Goal: Task Accomplishment & Management: Manage account settings

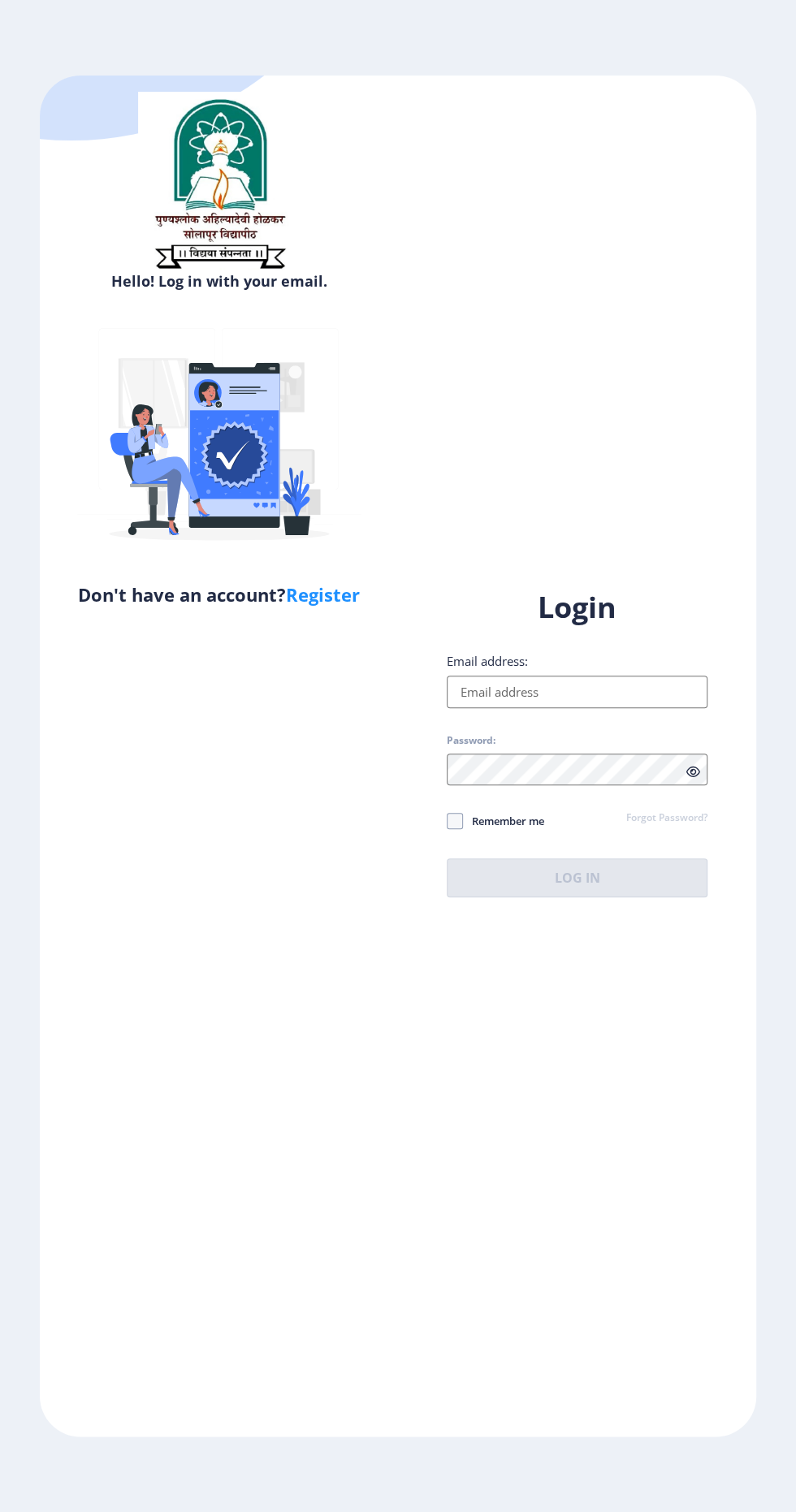
click at [639, 709] on input "Email address:" at bounding box center [578, 692] width 261 height 32
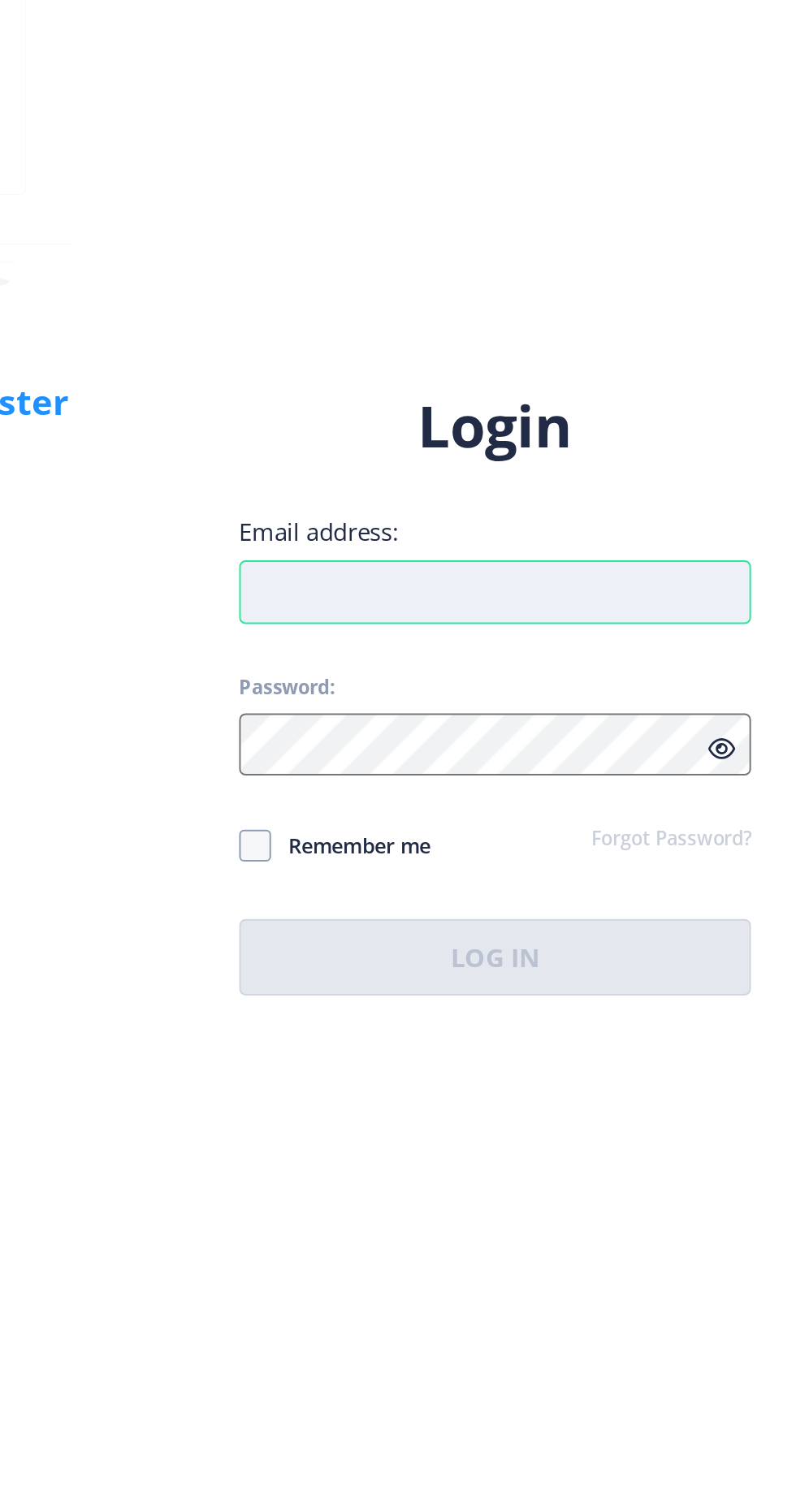
type input "n"
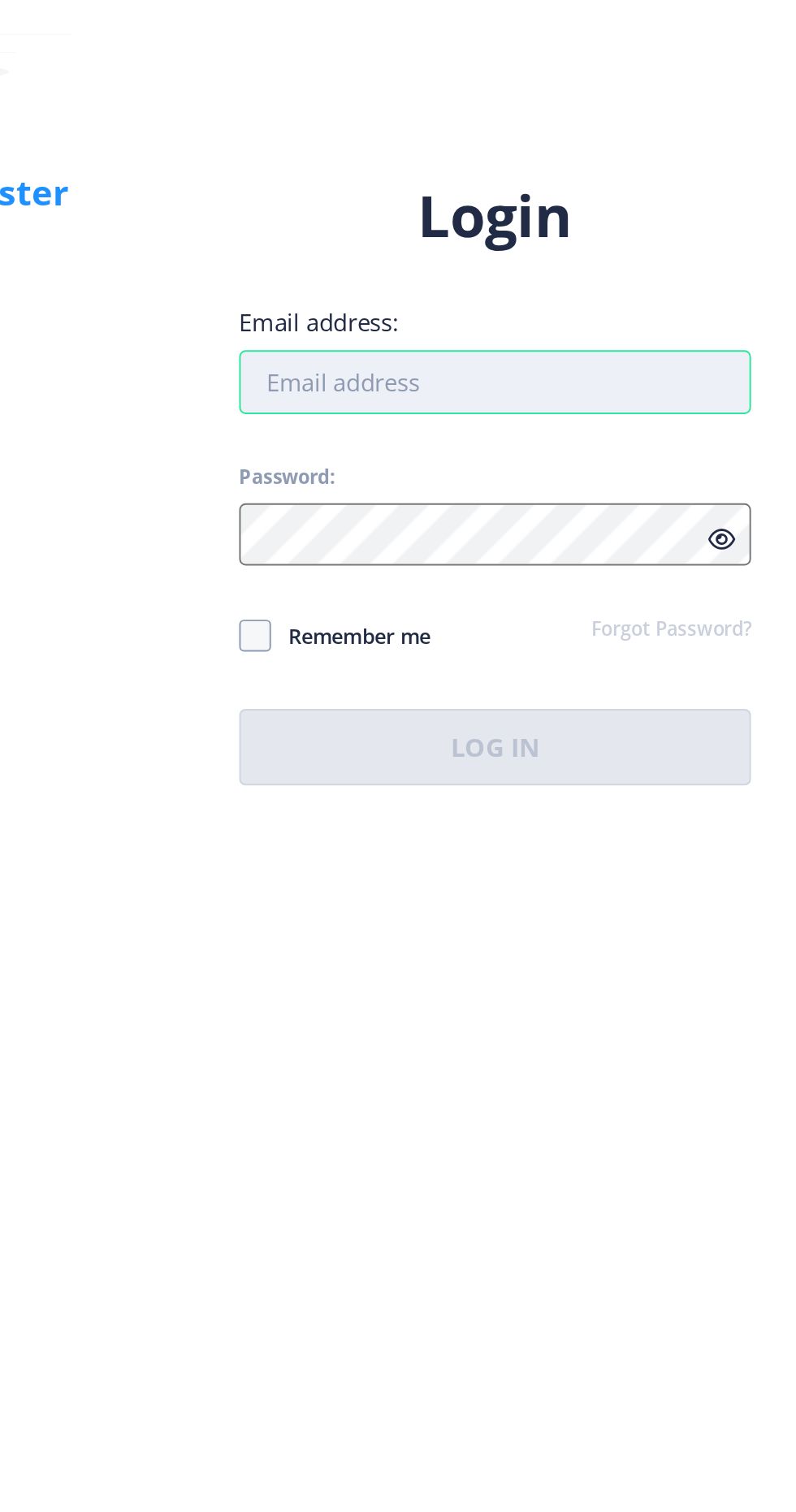
type input "[EMAIL_ADDRESS][DOMAIN_NAME]"
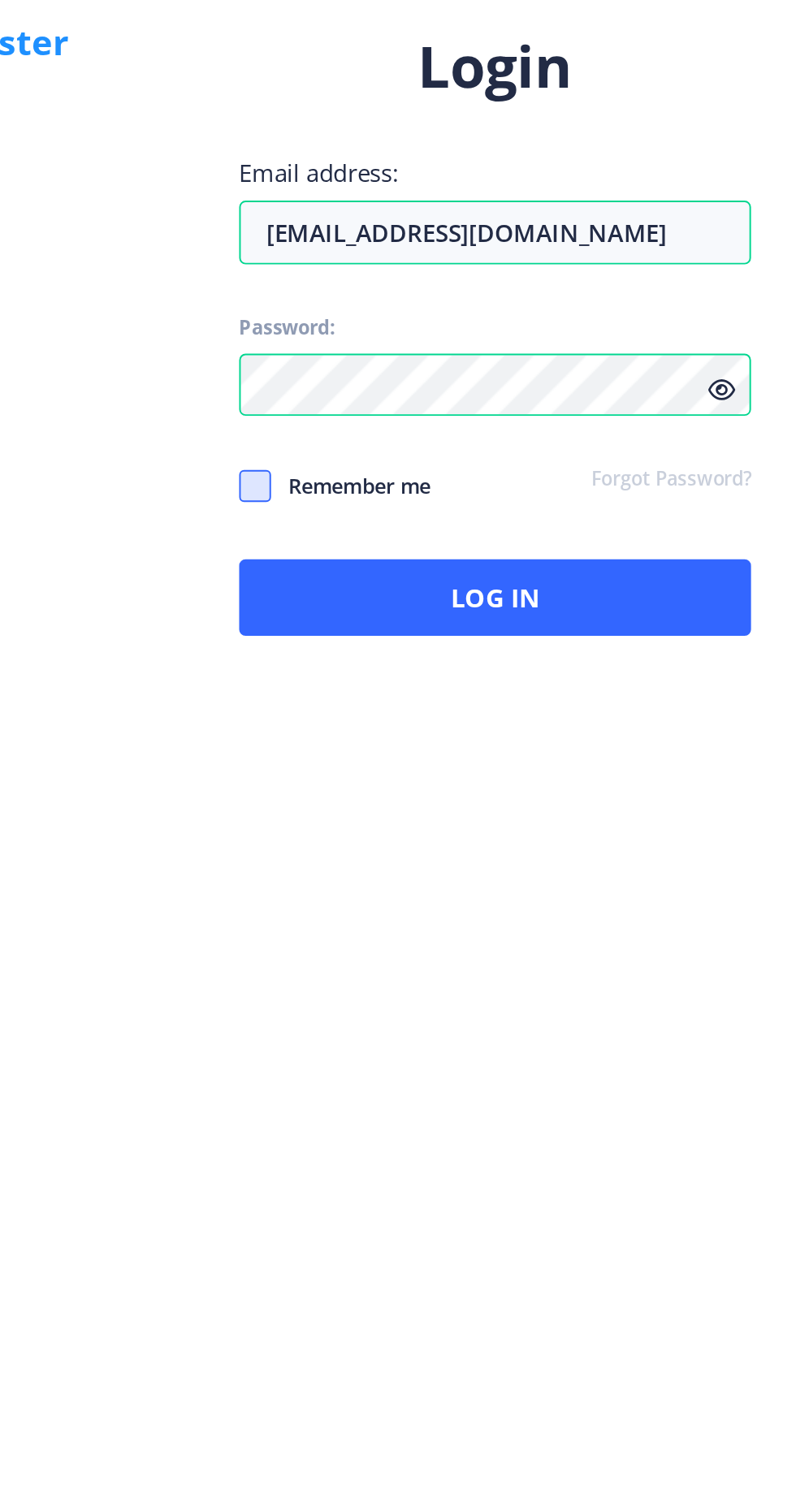
click at [457, 829] on span at bounding box center [455, 820] width 16 height 16
click at [448, 822] on input "Remember me" at bounding box center [447, 821] width 1 height 1
checkbox input "true"
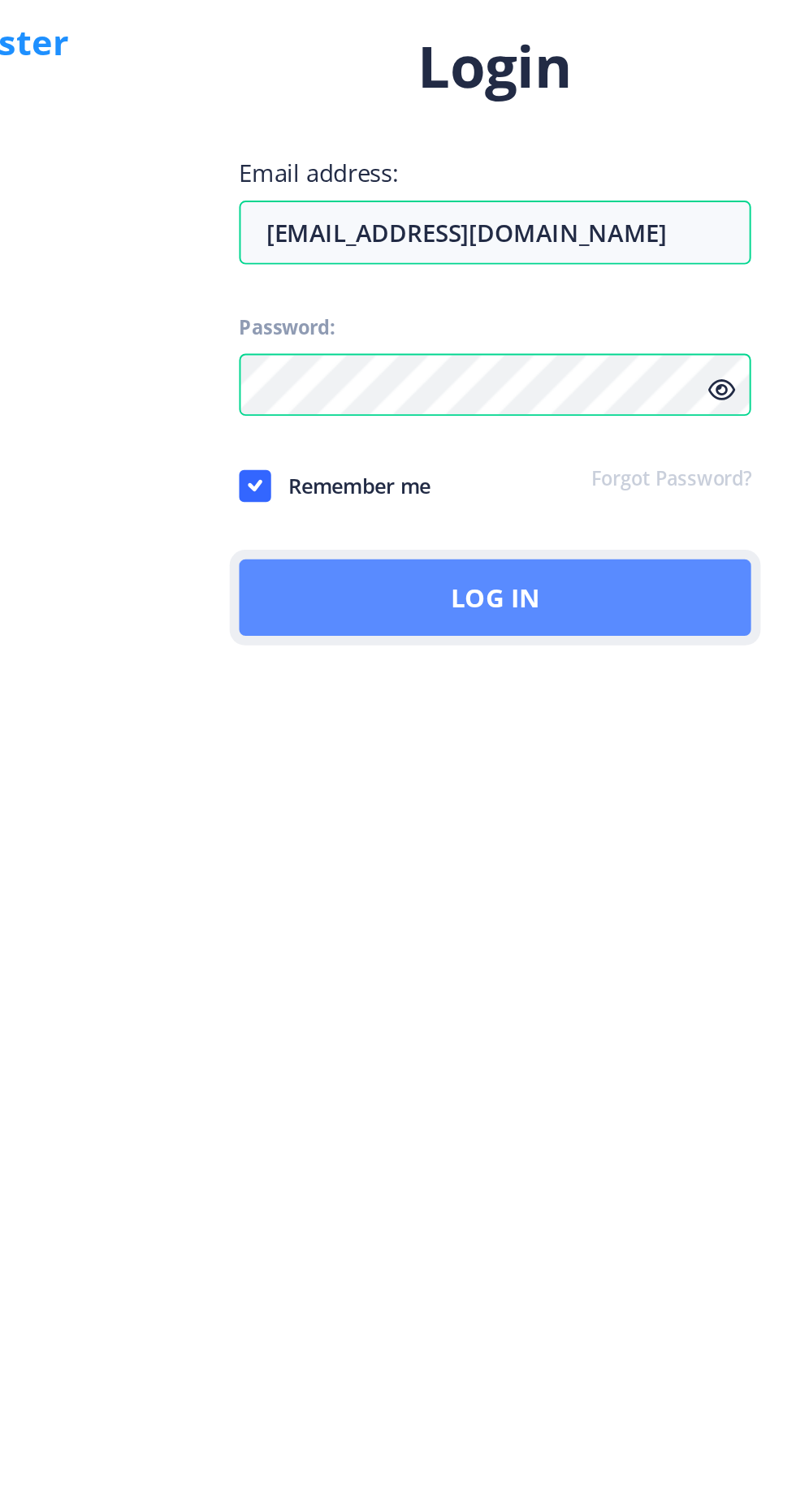
click at [615, 897] on button "Log In" at bounding box center [578, 878] width 261 height 39
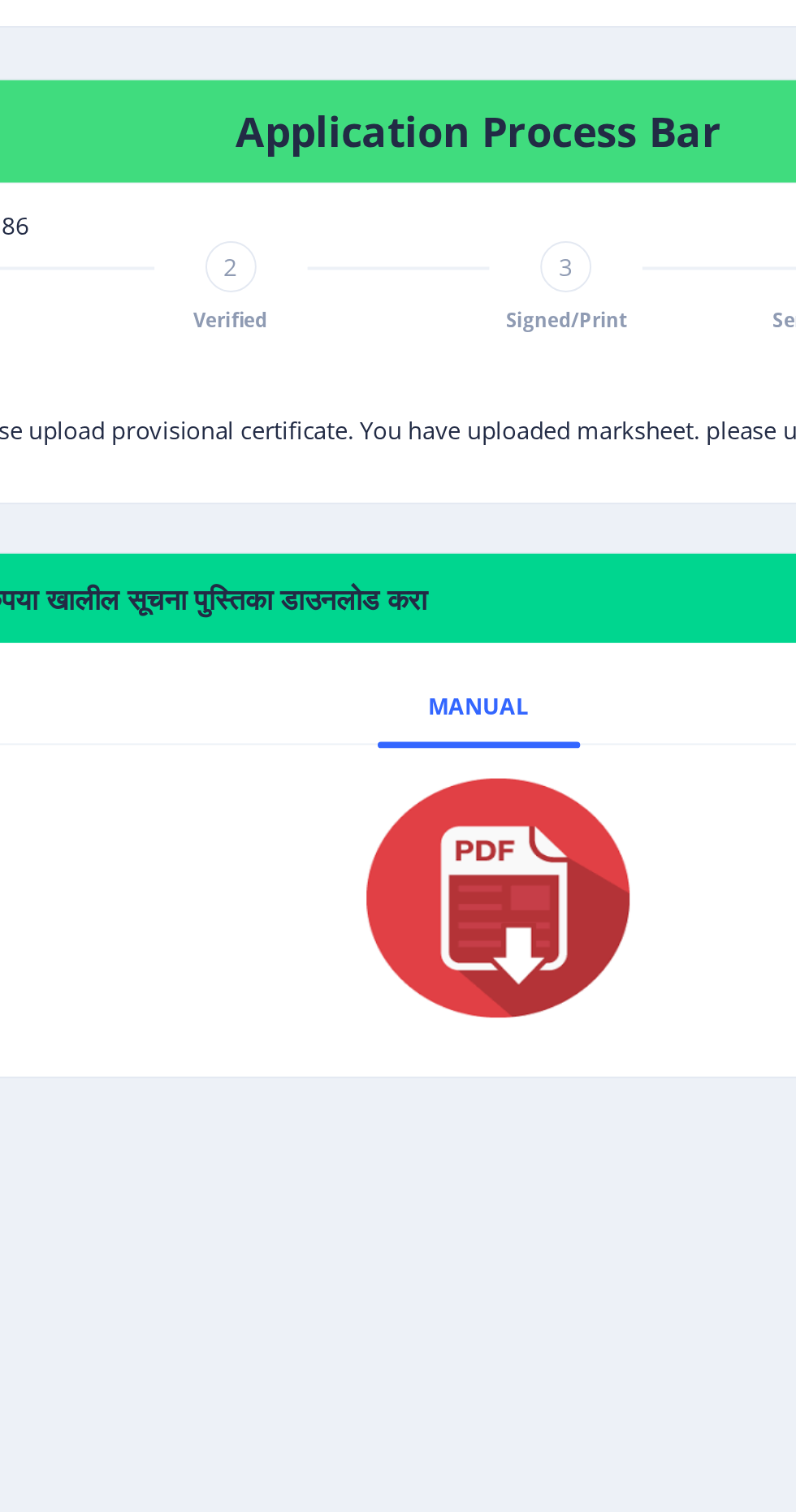
click at [431, 924] on img at bounding box center [421, 941] width 162 height 130
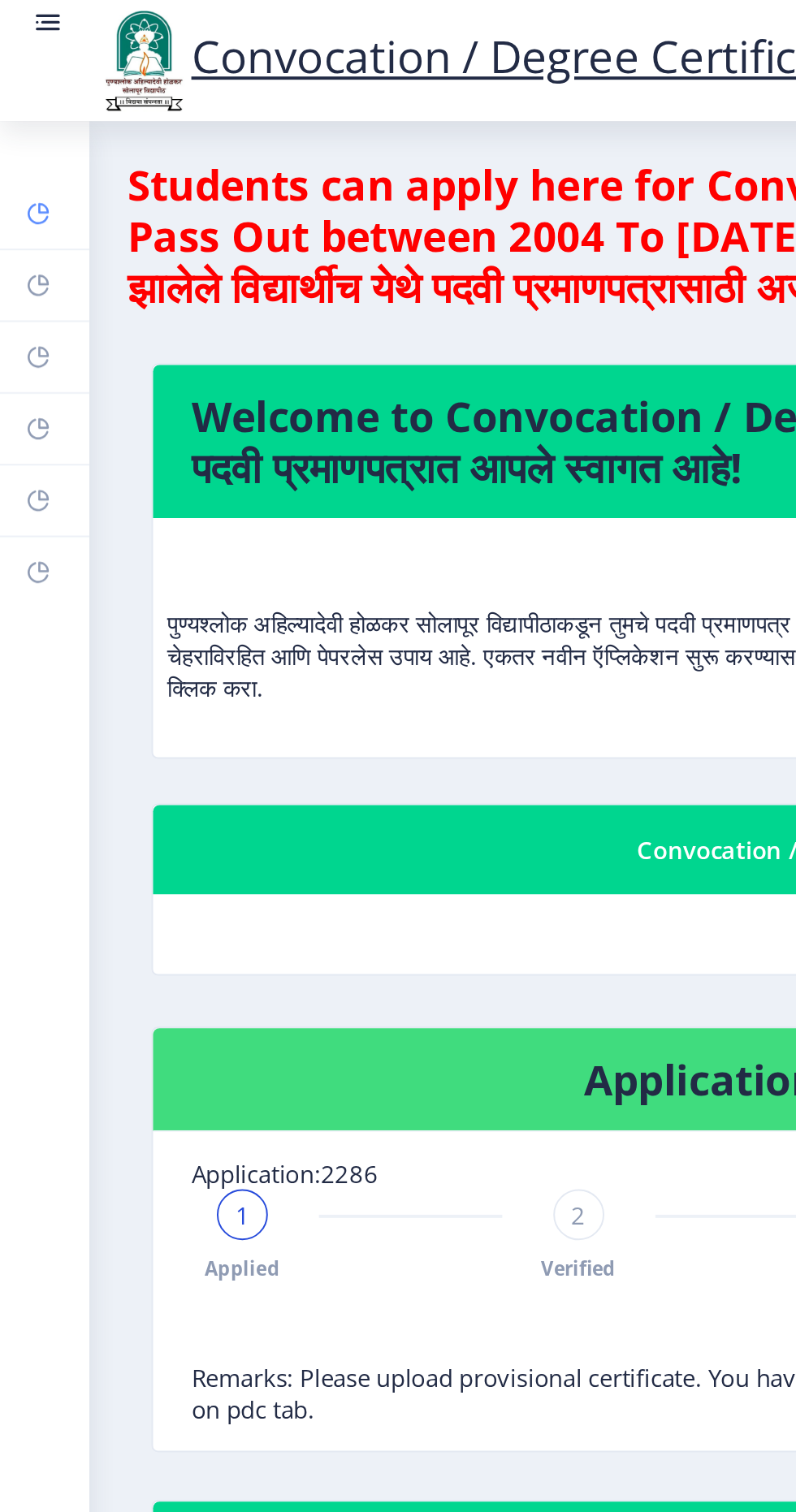
click at [27, 115] on link "Dashboard" at bounding box center [22, 109] width 45 height 36
click at [27, 162] on link "Help/FAQ" at bounding box center [22, 146] width 45 height 36
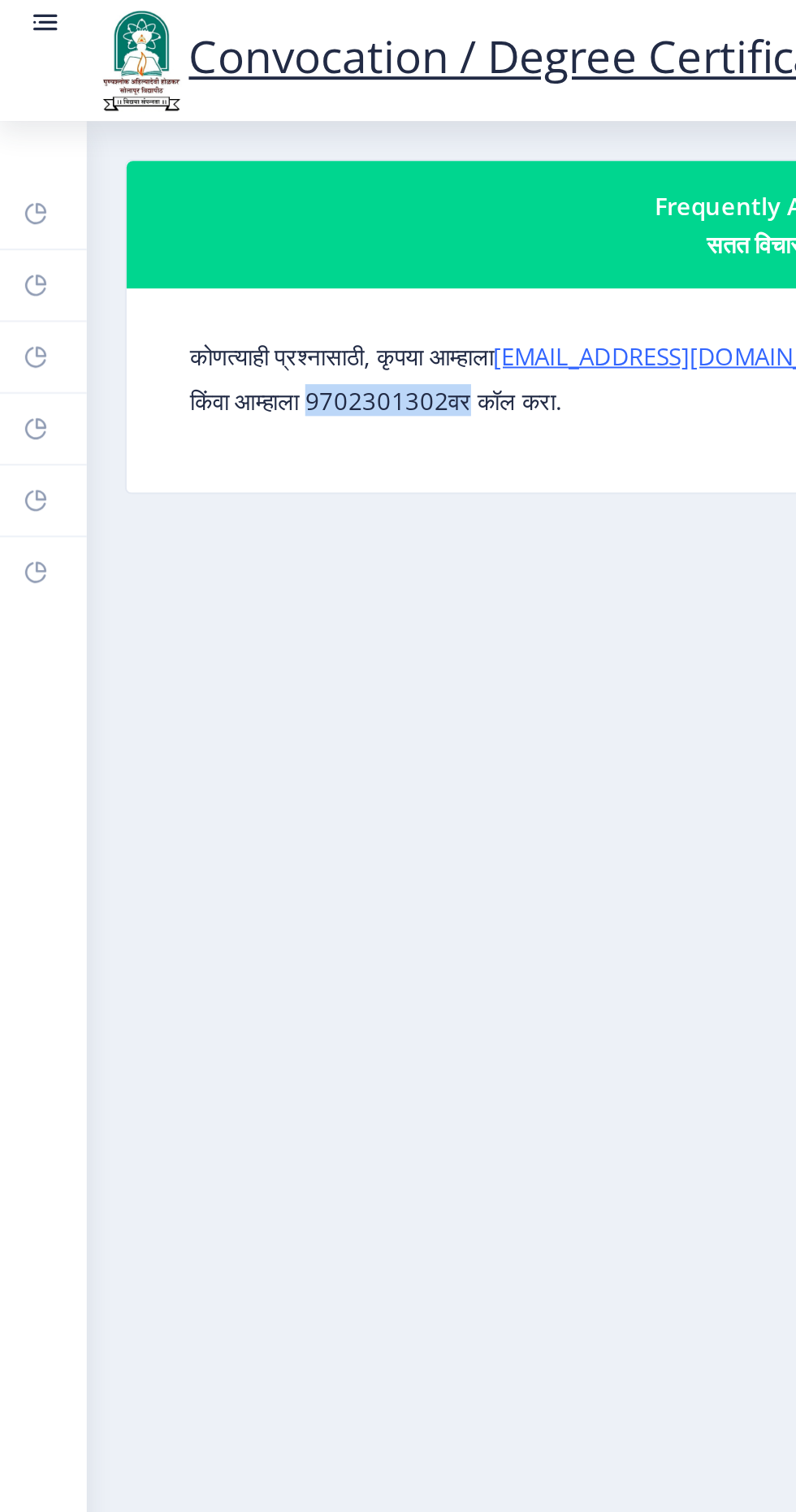
click at [206, 204] on p "किंवा आम्हाला 9702301302वर कॉल करा." at bounding box center [421, 204] width 645 height 16
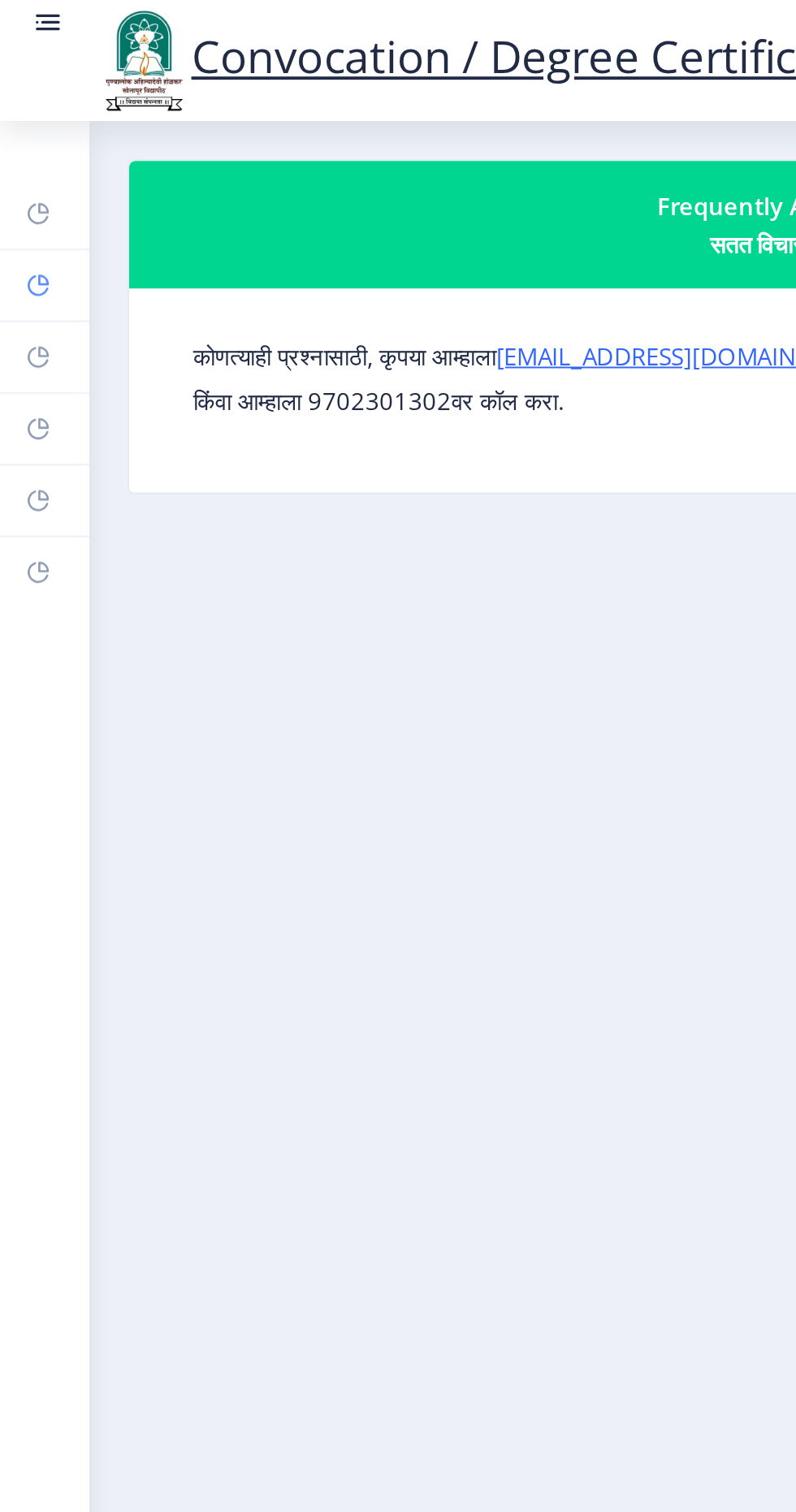
click at [24, 146] on icon at bounding box center [19, 146] width 10 height 10
click at [27, 102] on link "Dashboard" at bounding box center [22, 109] width 45 height 36
